Goal: Communication & Community: Answer question/provide support

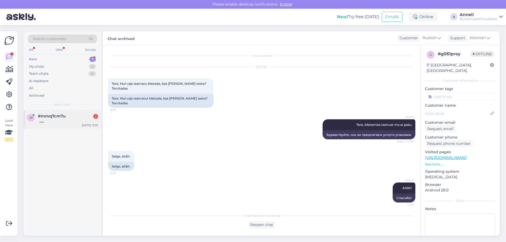
click at [63, 118] on span "#mmq7cm7u" at bounding box center [52, 116] width 28 height 5
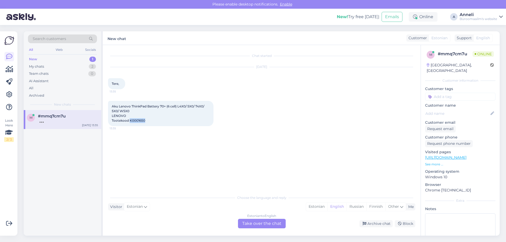
drag, startPoint x: 148, startPoint y: 120, endPoint x: 130, endPoint y: 122, distance: 18.6
click at [130, 122] on div "Aku Lenovo ThinkPad Battery 70+ (6 cell) L4X0/ 5X0/ T4X0/ 5X0/ W5X0 LENOVO Toot…" at bounding box center [160, 113] width 105 height 25
copy span "K0001650"
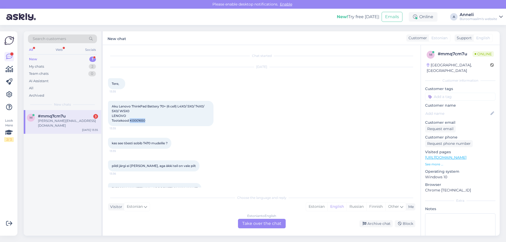
scroll to position [12, 0]
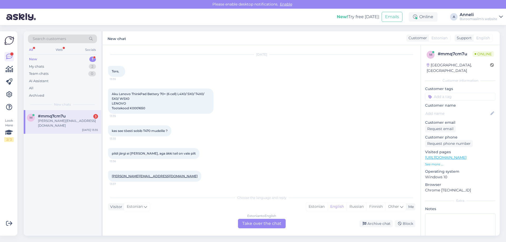
click at [304, 126] on div "kas see tõesti sobib T470 mudelile ? 13:35" at bounding box center [261, 131] width 307 height 23
click at [304, 152] on div "pildi järgi ei [PERSON_NAME], aga äkki teil on vale pilt 13:36" at bounding box center [261, 153] width 307 height 23
click at [316, 206] on div "Estonian" at bounding box center [316, 207] width 21 height 8
click at [265, 228] on div "Estonian to Estonian Take over the chat" at bounding box center [262, 223] width 48 height 9
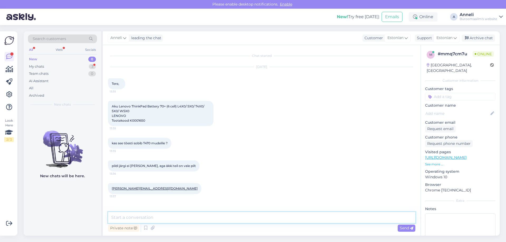
click at [226, 219] on textarea at bounding box center [261, 217] width 307 height 11
type textarea "Tere"
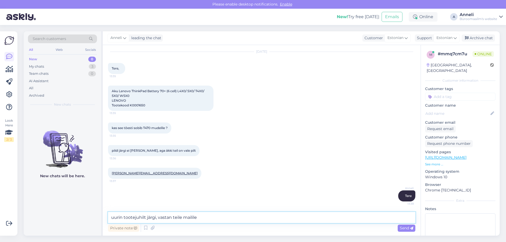
type textarea "uurin tootejuhilt järgi, vastan teile mailile."
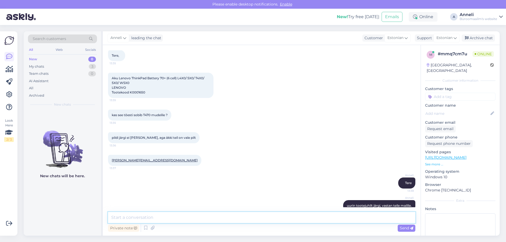
scroll to position [0, 0]
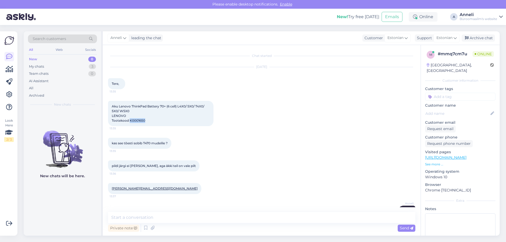
drag, startPoint x: 147, startPoint y: 120, endPoint x: 130, endPoint y: 120, distance: 16.9
click at [130, 120] on div "Aku Lenovo ThinkPad Battery 70+ (6 cell) L4X0/ 5X0/ T4X0/ 5X0/ W5X0 LENOVO Toot…" at bounding box center [160, 113] width 105 height 25
copy span "K0001650"
click at [165, 96] on div "Aku Lenovo ThinkPad Battery 70+ (6 cell) L4X0/ 5X0/ T4X0/ 5X0/ W5X0 LENOVO Toot…" at bounding box center [261, 113] width 307 height 37
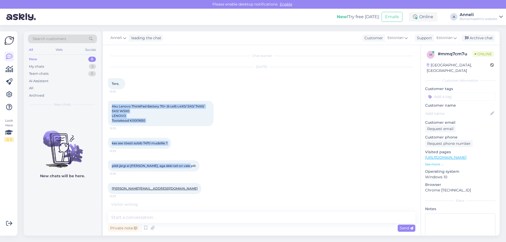
drag, startPoint x: 110, startPoint y: 105, endPoint x: 205, endPoint y: 172, distance: 115.8
click at [205, 172] on div "Chat started [DATE] Tere, 13:35 Aku Lenovo ThinkPad Battery 70+ (6 cell) L4X0/ …" at bounding box center [264, 126] width 312 height 152
copy div "Aku Lenovo ThinkPad Battery 70+ (6 cell) L4X0/ 5X0/ T4X0/ 5X0/ W5X0 LENOVO Toot…"
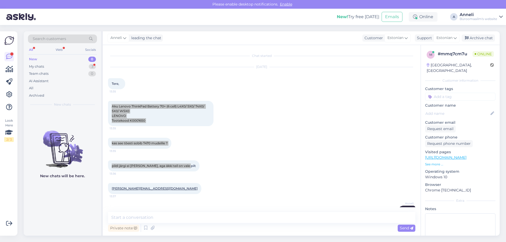
scroll to position [61, 0]
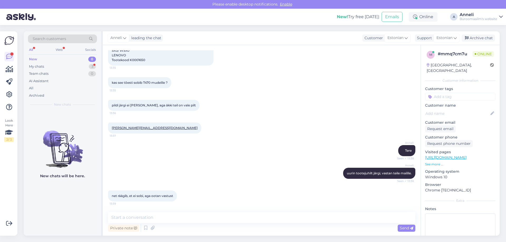
click at [204, 148] on div "[PERSON_NAME] Seen ✓ 13:38" at bounding box center [261, 150] width 307 height 23
click at [206, 219] on textarea at bounding box center [261, 217] width 307 height 11
click at [280, 88] on div "kas see tõesti sobib T470 mudelile ? 13:35" at bounding box center [261, 82] width 307 height 23
click at [69, 66] on div "My chats 3" at bounding box center [62, 66] width 69 height 7
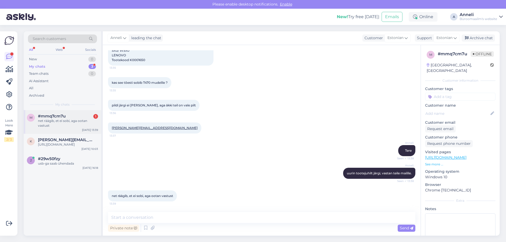
click at [50, 118] on span "#mmq7cm7u" at bounding box center [52, 116] width 28 height 5
click at [268, 109] on div "pildi järgi ei [PERSON_NAME], aga äkki teil on vale pilt 13:36" at bounding box center [261, 105] width 307 height 23
click at [225, 189] on div "net räägib, et ei sobi, aga ootan vastust 13:39" at bounding box center [261, 196] width 307 height 23
drag, startPoint x: 149, startPoint y: 129, endPoint x: 112, endPoint y: 129, distance: 36.9
click at [112, 129] on div "[PERSON_NAME][EMAIL_ADDRESS][DOMAIN_NAME] 13:37" at bounding box center [154, 128] width 93 height 11
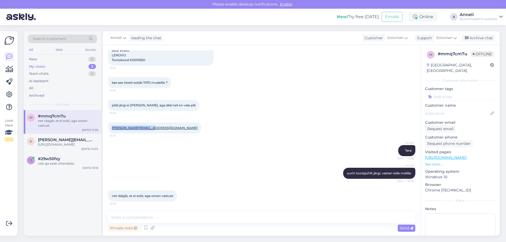
copy link "[PERSON_NAME][EMAIL_ADDRESS][DOMAIN_NAME]"
